Goal: Task Accomplishment & Management: Manage account settings

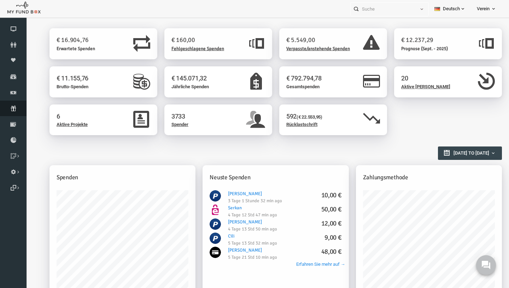
click at [16, 108] on icon at bounding box center [13, 109] width 27 height 6
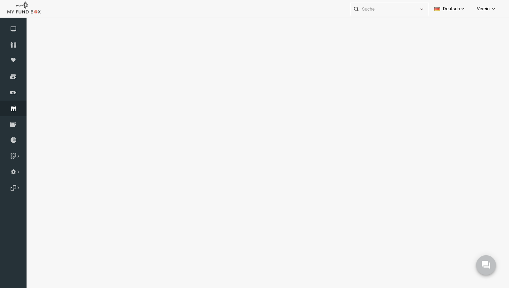
select select "100"
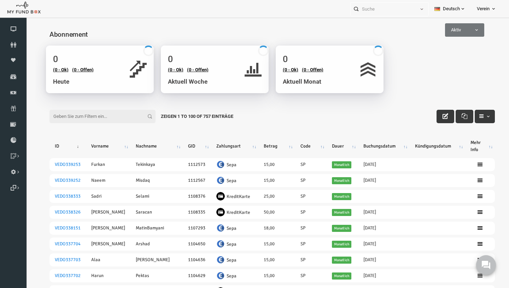
click at [70, 116] on input "Filter:" at bounding box center [93, 116] width 106 height 13
paste input "muhammed.oezkaya42@gmail.com>"
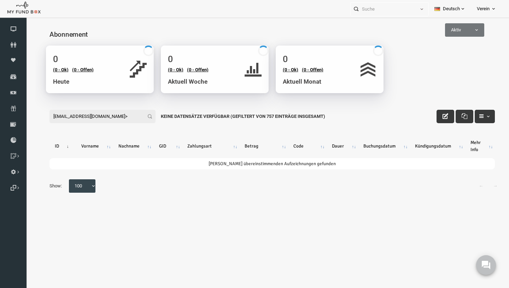
type input "muhammed.oezkaya42@gmail.com>"
click at [435, 34] on span at bounding box center [435, 34] width 0 height 0
select select "all"
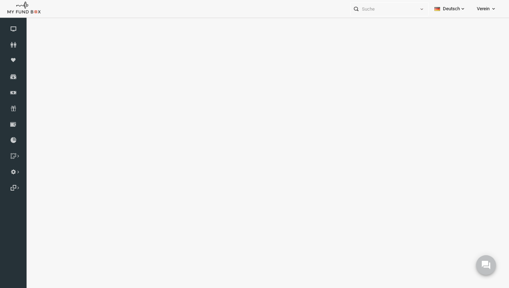
select select "100"
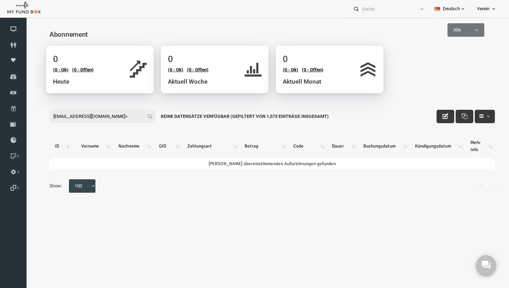
drag, startPoint x: 133, startPoint y: 117, endPoint x: -10, endPoint y: 152, distance: 147.5
click at [40, 123] on input "muhammed.oezkaya42@gmail.com>" at bounding box center [93, 116] width 106 height 13
click at [57, 113] on input "muhammed.oezkaya42@gmail.com>´" at bounding box center [93, 116] width 106 height 13
click at [58, 113] on input "muhammed.oezkaya42@gmail.com>´" at bounding box center [93, 116] width 106 height 13
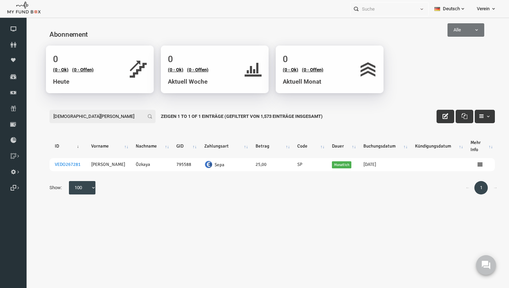
type input "muhammed öz"
click at [437, 115] on icon "button" at bounding box center [436, 116] width 6 height 6
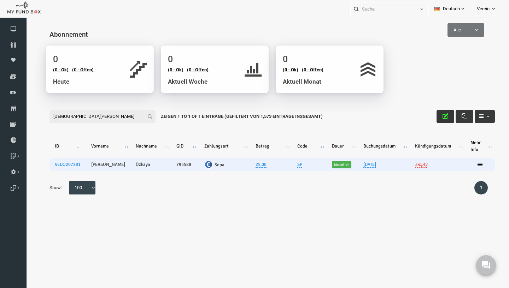
click at [413, 162] on td "Empty" at bounding box center [427, 164] width 55 height 13
click at [413, 166] on link "Empty" at bounding box center [411, 165] width 12 height 6
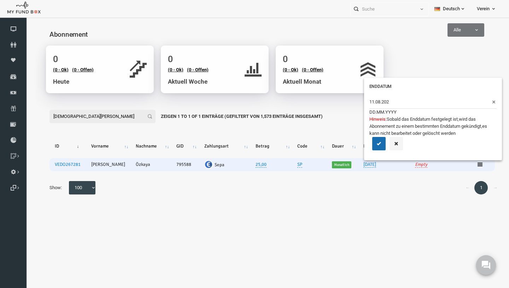
type input "[DATE]"
click at [370, 147] on button "submit" at bounding box center [368, 143] width 13 height 13
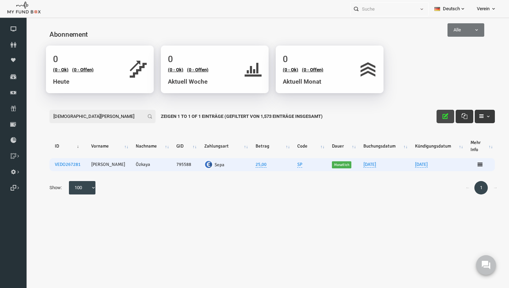
click at [435, 119] on button "button" at bounding box center [436, 116] width 18 height 13
click at [79, 120] on input "muhammed öz" at bounding box center [93, 116] width 106 height 13
paste input "sinanersoy7@gmail.com"
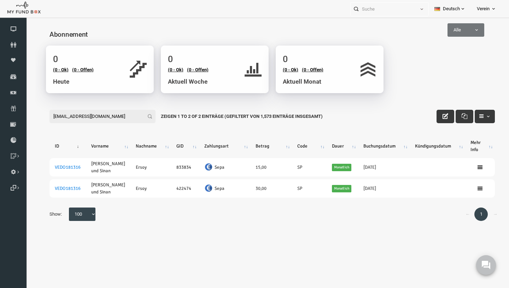
type input "sinanersoy7@gmail.com"
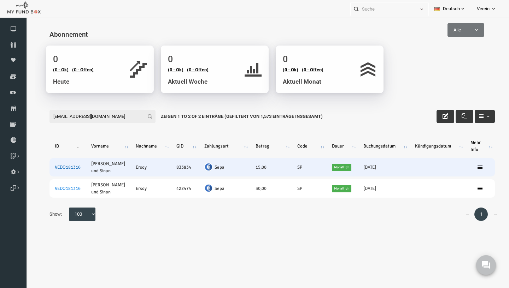
click at [54, 169] on link "VEDO181316" at bounding box center [58, 168] width 26 height 6
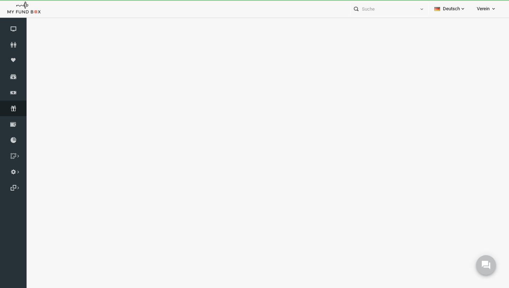
click at [12, 112] on link "Abonnement" at bounding box center [13, 109] width 27 height 16
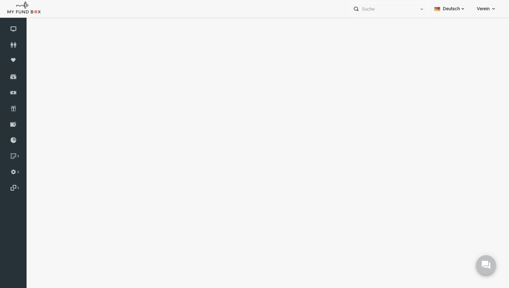
select select "100"
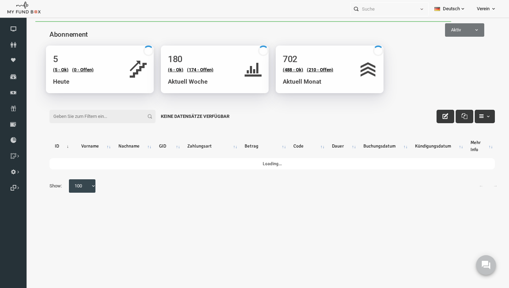
type input "sinanersoy7@gmail.com"
click at [125, 120] on input "sinanersoy7@gmail.com" at bounding box center [93, 116] width 106 height 13
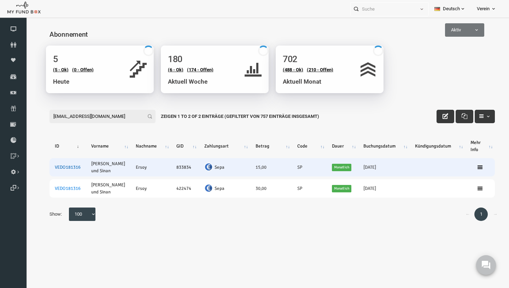
type input "sinanersoy7@gmail.com"
click at [52, 169] on link "VEDO181316" at bounding box center [58, 168] width 26 height 6
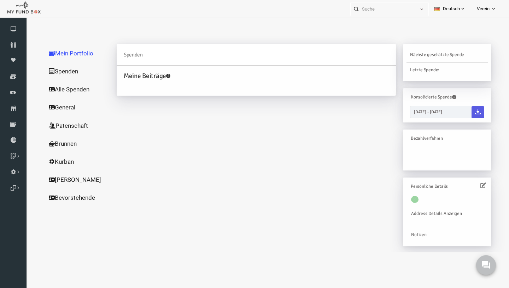
click at [65, 70] on link "Spenden" at bounding box center [68, 71] width 71 height 18
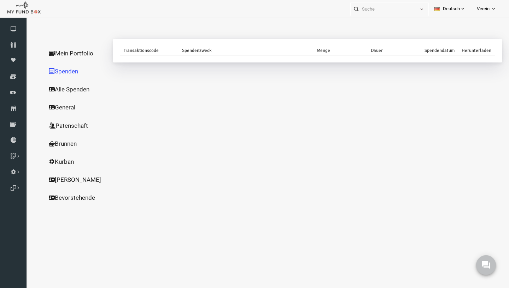
click at [57, 90] on link "Alle Spenden" at bounding box center [68, 89] width 71 height 18
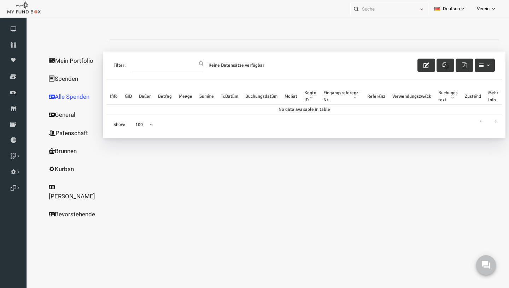
click at [71, 60] on link "Mein Portfolio" at bounding box center [65, 61] width 64 height 18
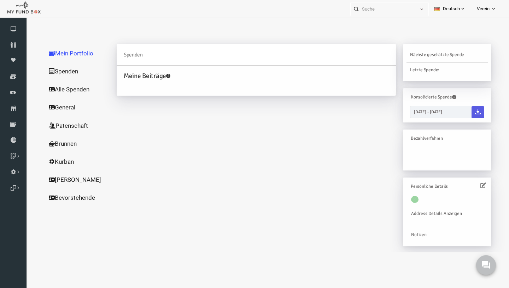
click at [69, 110] on link "General" at bounding box center [68, 107] width 71 height 18
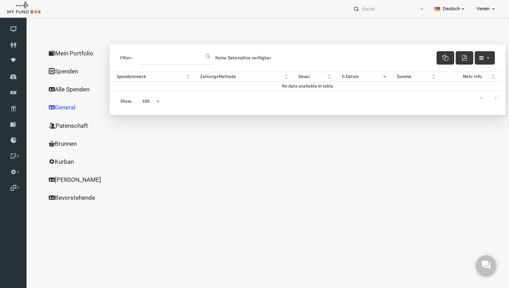
click at [60, 133] on link "Patenschaft" at bounding box center [68, 126] width 71 height 18
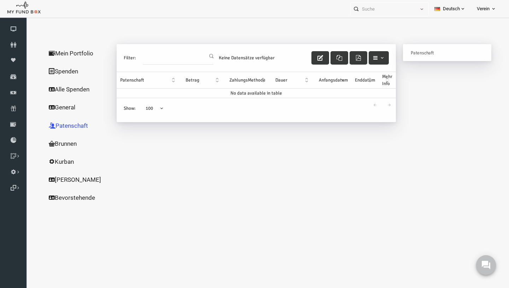
click at [61, 57] on link "Mein Portfolio" at bounding box center [68, 53] width 71 height 18
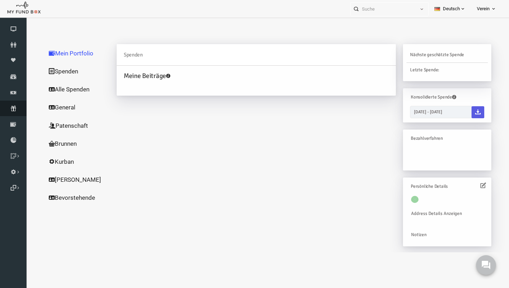
click at [14, 111] on link "Abonnement" at bounding box center [13, 109] width 27 height 16
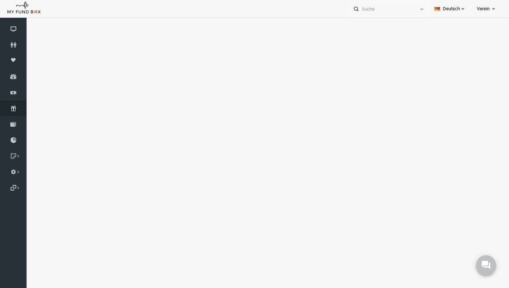
select select "100"
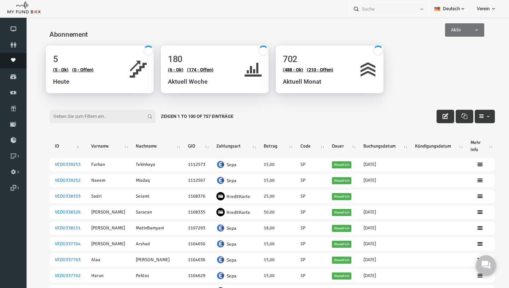
click at [14, 53] on link "Moneypool" at bounding box center [13, 61] width 27 height 16
click at [14, 41] on link "Spender" at bounding box center [13, 45] width 27 height 16
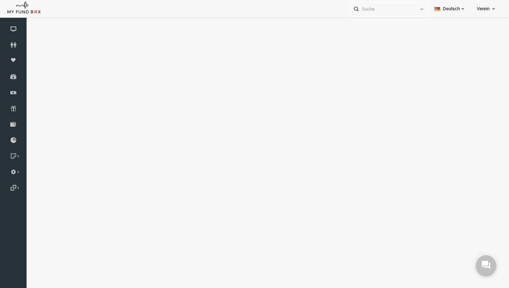
select select "100"
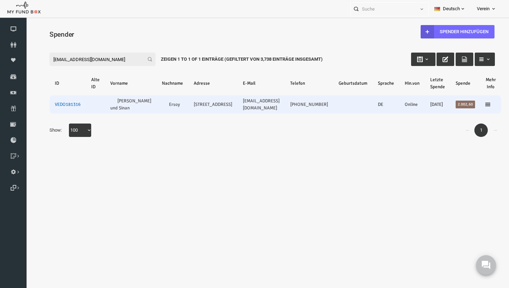
type input "sinanersoy7@gmail.com"
click at [63, 107] on link "VEDO181316" at bounding box center [58, 105] width 26 height 6
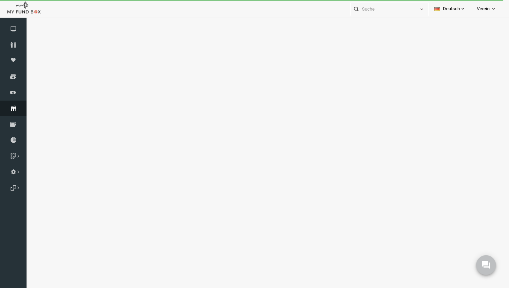
click at [10, 109] on icon at bounding box center [13, 109] width 27 height 6
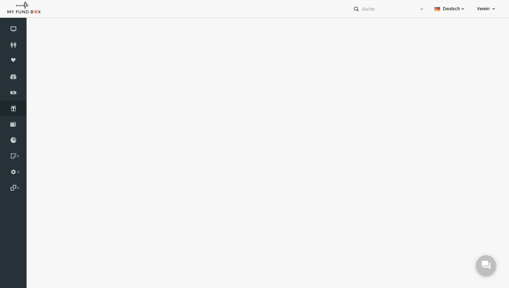
select select "100"
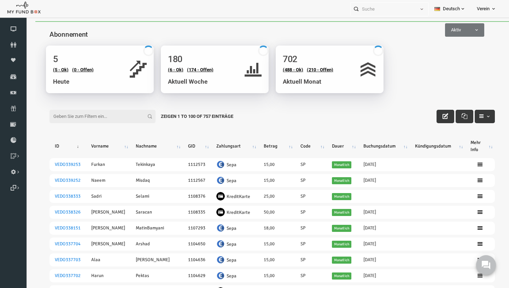
click at [92, 117] on input "Filter:" at bounding box center [93, 116] width 106 height 13
paste input "[EMAIL_ADDRESS][DOMAIN_NAME]"
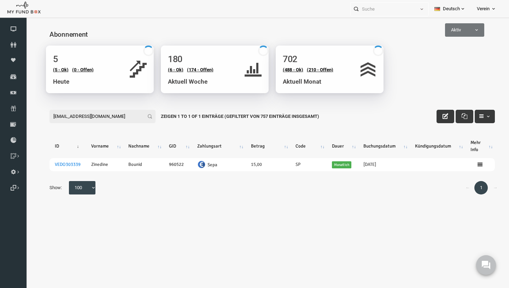
type input "[EMAIL_ADDRESS][DOMAIN_NAME]"
click at [426, 115] on div "Filter: [EMAIL_ADDRESS][DOMAIN_NAME] Zeigen 1 to 1 of 1 Einträge (Gefiltert von…" at bounding box center [263, 109] width 460 height 19
click at [436, 117] on icon "button" at bounding box center [436, 116] width 6 height 6
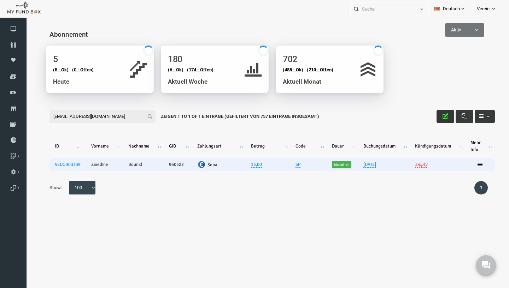
click at [419, 166] on td "Empty" at bounding box center [427, 164] width 55 height 13
click at [413, 166] on link "Empty" at bounding box center [411, 165] width 12 height 6
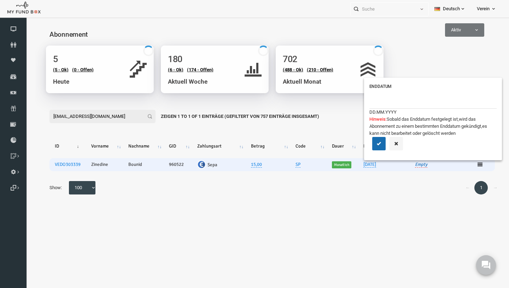
type input "0"
type input "[DATE]"
click at [370, 143] on icon "submit" at bounding box center [369, 144] width 6 height 6
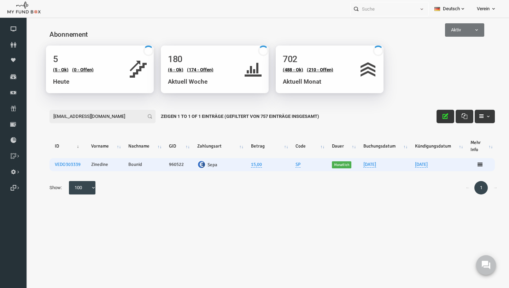
click at [433, 117] on icon "button" at bounding box center [436, 116] width 6 height 6
click at [413, 84] on body "Spender nicht gefunden Patenschaft nicht gefunden Partner nicht gefunden !!!! B…" at bounding box center [262, 127] width 474 height 212
click at [59, 165] on link "VEDO303339" at bounding box center [58, 165] width 26 height 6
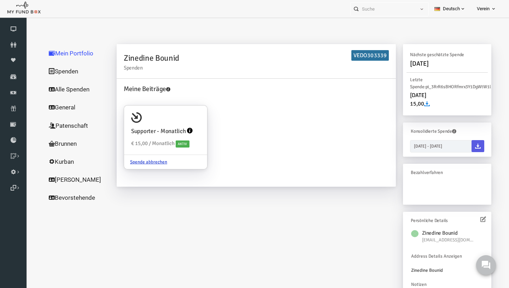
click at [62, 92] on link "Alle Spenden" at bounding box center [68, 89] width 71 height 18
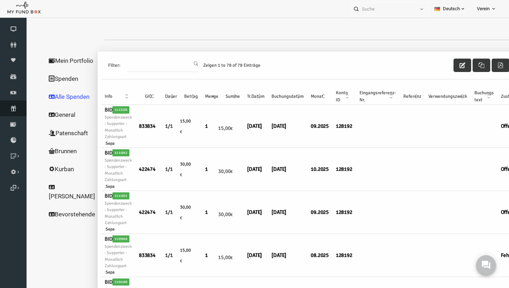
click at [14, 113] on link "Abonnement" at bounding box center [13, 109] width 27 height 16
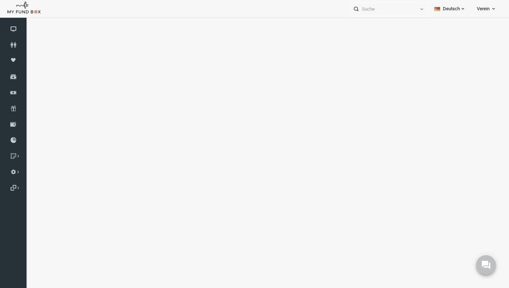
select select "100"
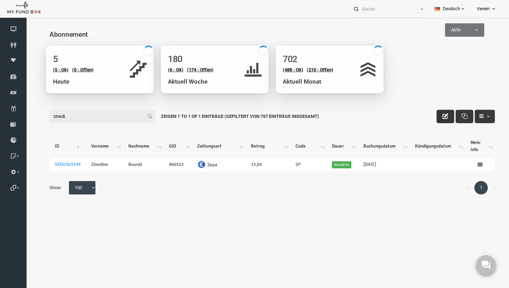
type input "zinedi"
click at [437, 116] on icon "button" at bounding box center [436, 116] width 6 height 6
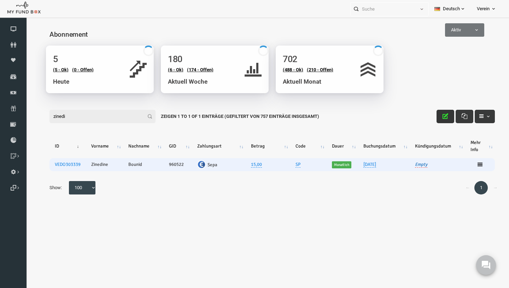
click at [417, 167] on link "Empty" at bounding box center [411, 165] width 12 height 6
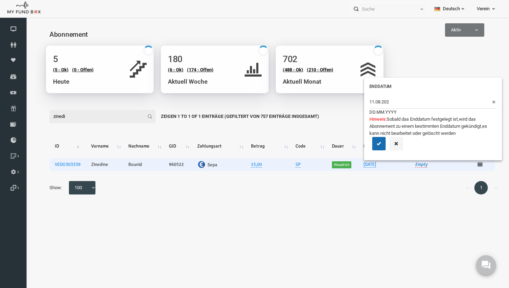
type input "[DATE]"
click at [371, 142] on icon "submit" at bounding box center [369, 144] width 6 height 6
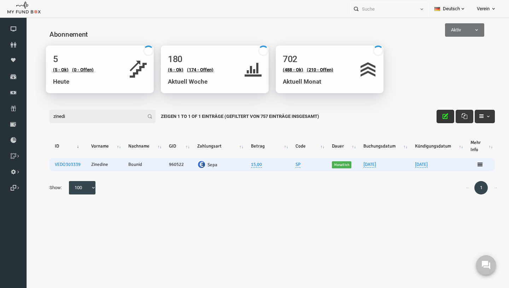
click at [437, 117] on icon "button" at bounding box center [436, 116] width 6 height 6
click at [151, 188] on div "← 1 → Show: 10 25 50 100 100" at bounding box center [263, 191] width 460 height 21
click at [53, 166] on link "VEDO303339" at bounding box center [58, 165] width 26 height 6
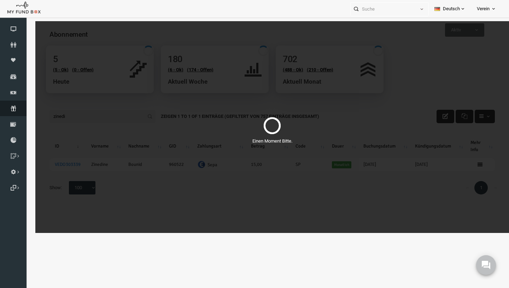
click at [14, 103] on link "Abonnement" at bounding box center [13, 109] width 27 height 16
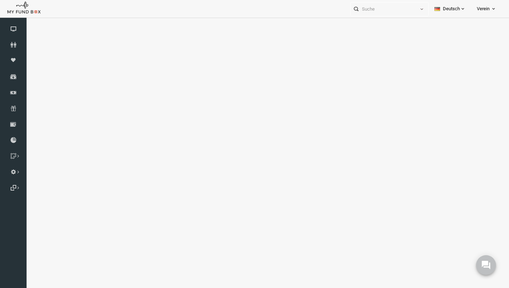
select select "100"
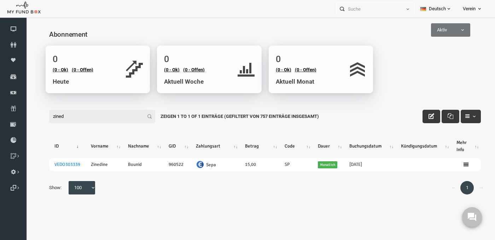
click at [92, 115] on input "zined" at bounding box center [93, 116] width 106 height 13
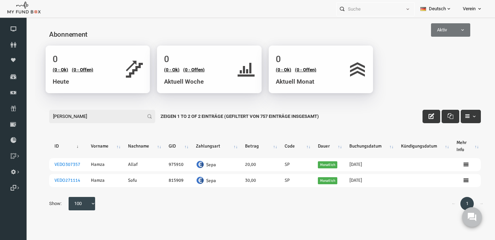
click at [57, 117] on input "[PERSON_NAME]" at bounding box center [93, 116] width 106 height 13
paste input "[EMAIL_ADDRESS][DOMAIN_NAME]"
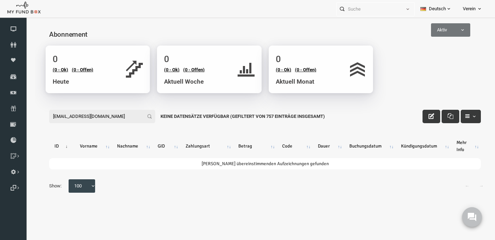
click at [53, 116] on input "[EMAIL_ADDRESS][DOMAIN_NAME]" at bounding box center [93, 116] width 106 height 13
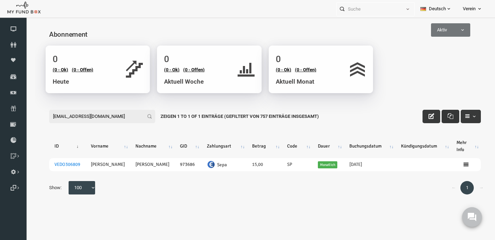
type input "[EMAIL_ADDRESS][DOMAIN_NAME]"
click at [433, 119] on button "button" at bounding box center [441, 116] width 18 height 13
click at [467, 98] on body "Spender nicht gefunden Patenschaft nicht gefunden Partner nicht gefunden !!!! B…" at bounding box center [255, 127] width 460 height 212
click at [423, 115] on icon "button" at bounding box center [422, 116] width 6 height 6
click at [427, 121] on button "button" at bounding box center [422, 116] width 18 height 13
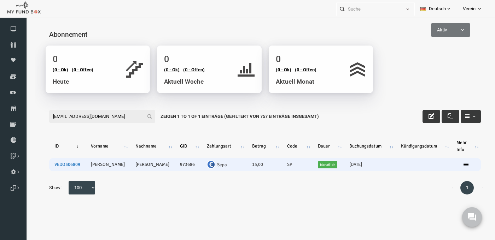
click at [66, 164] on link "VEDO306809" at bounding box center [58, 165] width 26 height 6
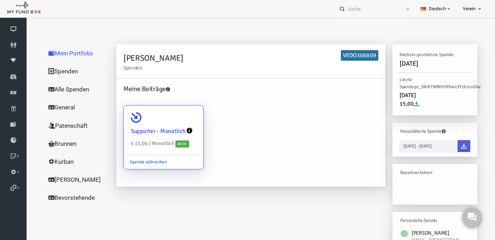
click at [144, 163] on link "Spende abbrechen" at bounding box center [138, 162] width 49 height 13
click at [178, 123] on input "Supporter - Monatlich € 15,00 / Monatlich Aktiv Spende abbrechen" at bounding box center [185, 116] width 14 height 14
radio input "true"
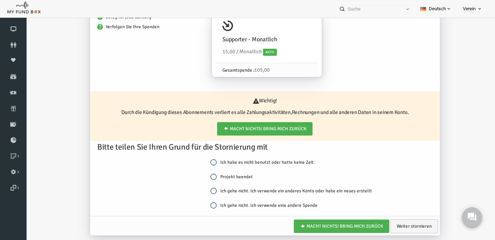
scroll to position [28, 0]
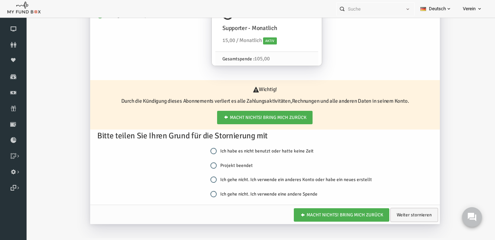
click at [208, 167] on label "Projekt beendet" at bounding box center [222, 165] width 42 height 7
click at [207, 167] on input "Projekt beendet" at bounding box center [204, 166] width 6 height 6
radio input "true"
click at [397, 215] on link "Weiter stornieren" at bounding box center [405, 215] width 48 height 14
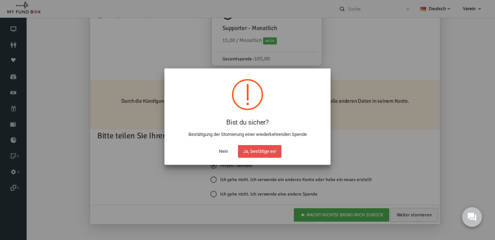
click at [257, 149] on button "Ja, bestätige es!" at bounding box center [259, 151] width 43 height 13
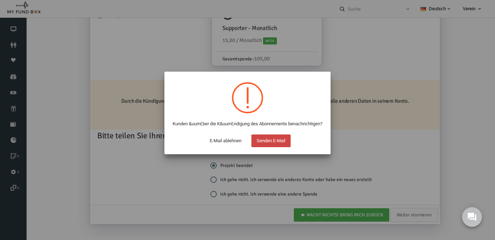
click at [276, 147] on button "Senden E-Mail" at bounding box center [270, 141] width 39 height 13
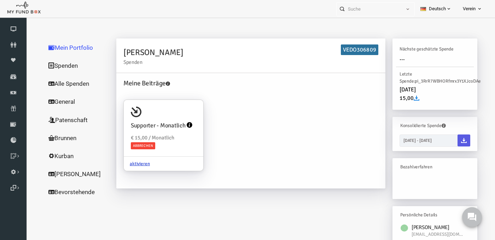
scroll to position [8, 0]
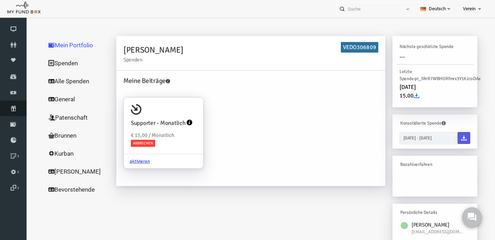
click at [12, 111] on icon at bounding box center [13, 109] width 27 height 6
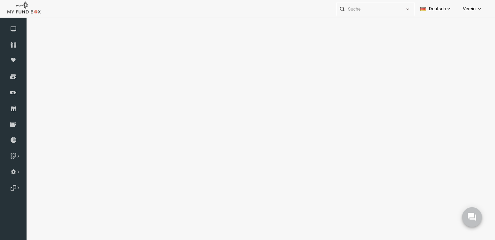
select select "100"
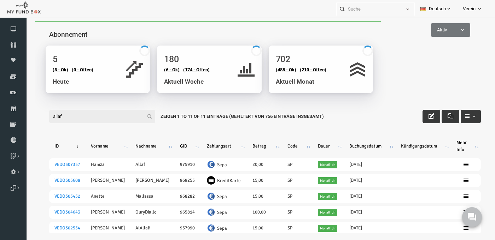
scroll to position [0, 0]
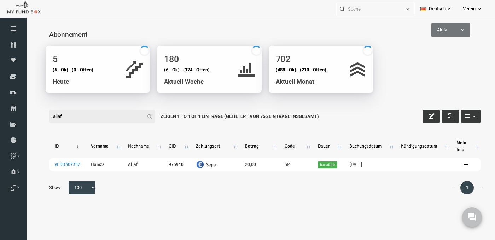
click at [96, 110] on input "allaf" at bounding box center [93, 116] width 106 height 13
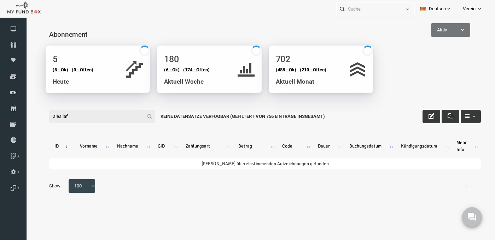
click at [107, 111] on input "aleallaf" at bounding box center [93, 116] width 106 height 13
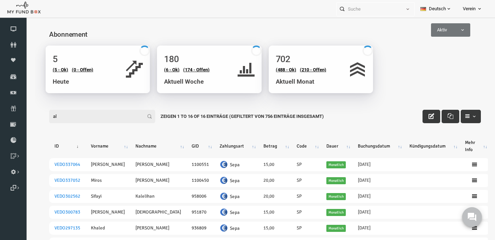
type input "a"
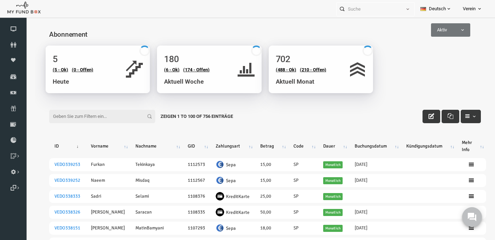
click at [441, 40] on div "Abonnement" at bounding box center [256, 33] width 446 height 24
click at [443, 25] on span "Aktiv" at bounding box center [440, 29] width 39 height 13
select select "all"
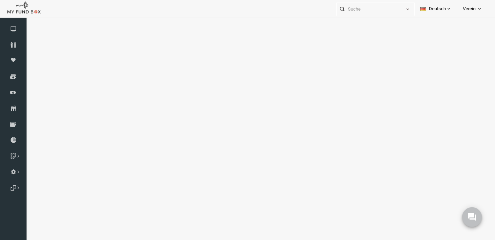
select select "100"
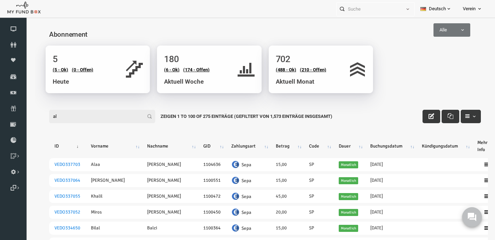
type input "a"
